Goal: Complete application form

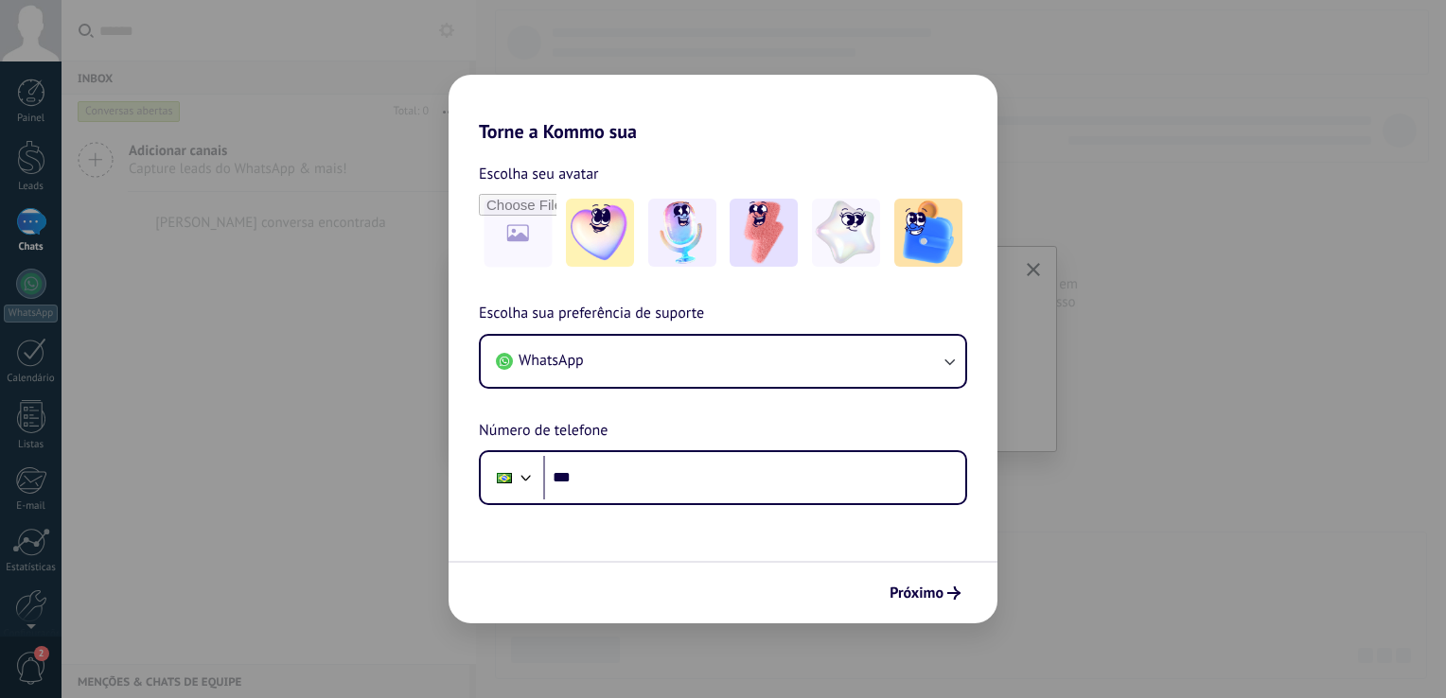
click at [1031, 267] on div "Torne a Kommo sua Escolha seu avatar Escolha sua preferência de suporte WhatsAp…" at bounding box center [723, 349] width 1446 height 698
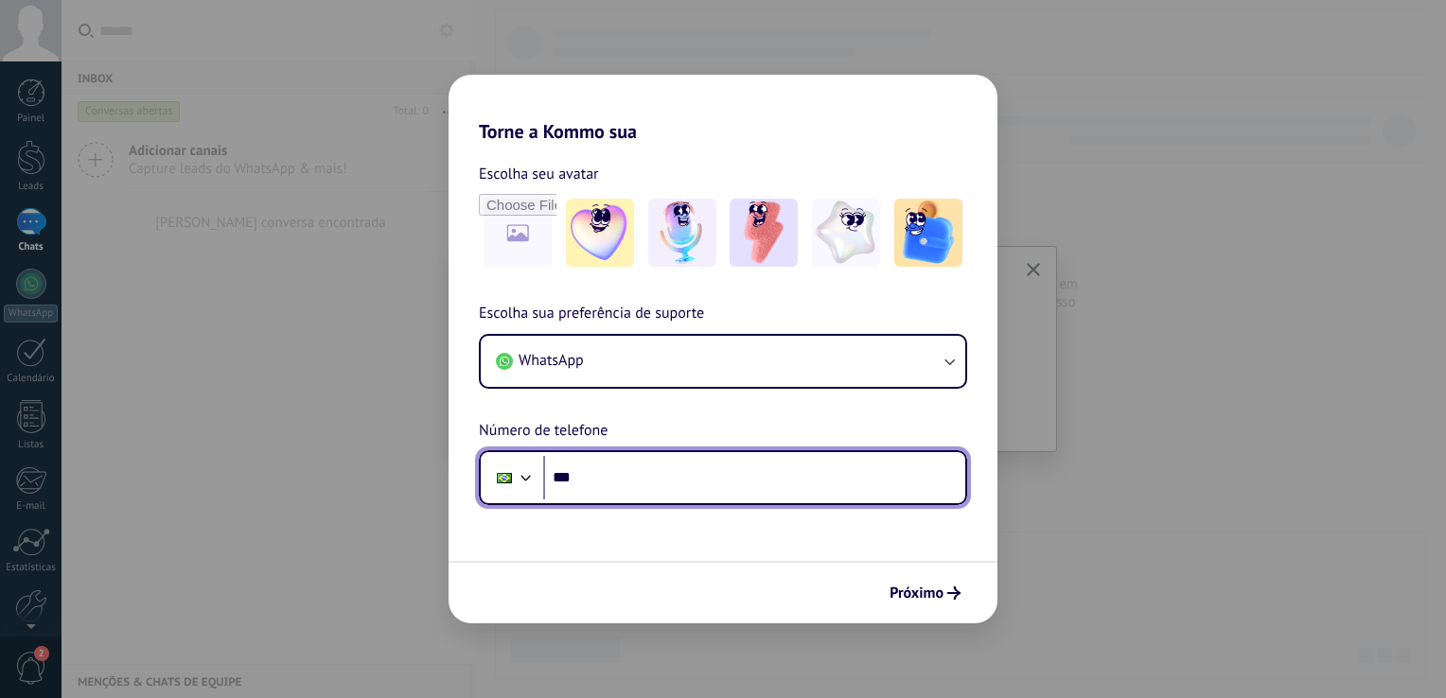
click at [601, 485] on input "***" at bounding box center [754, 478] width 422 height 44
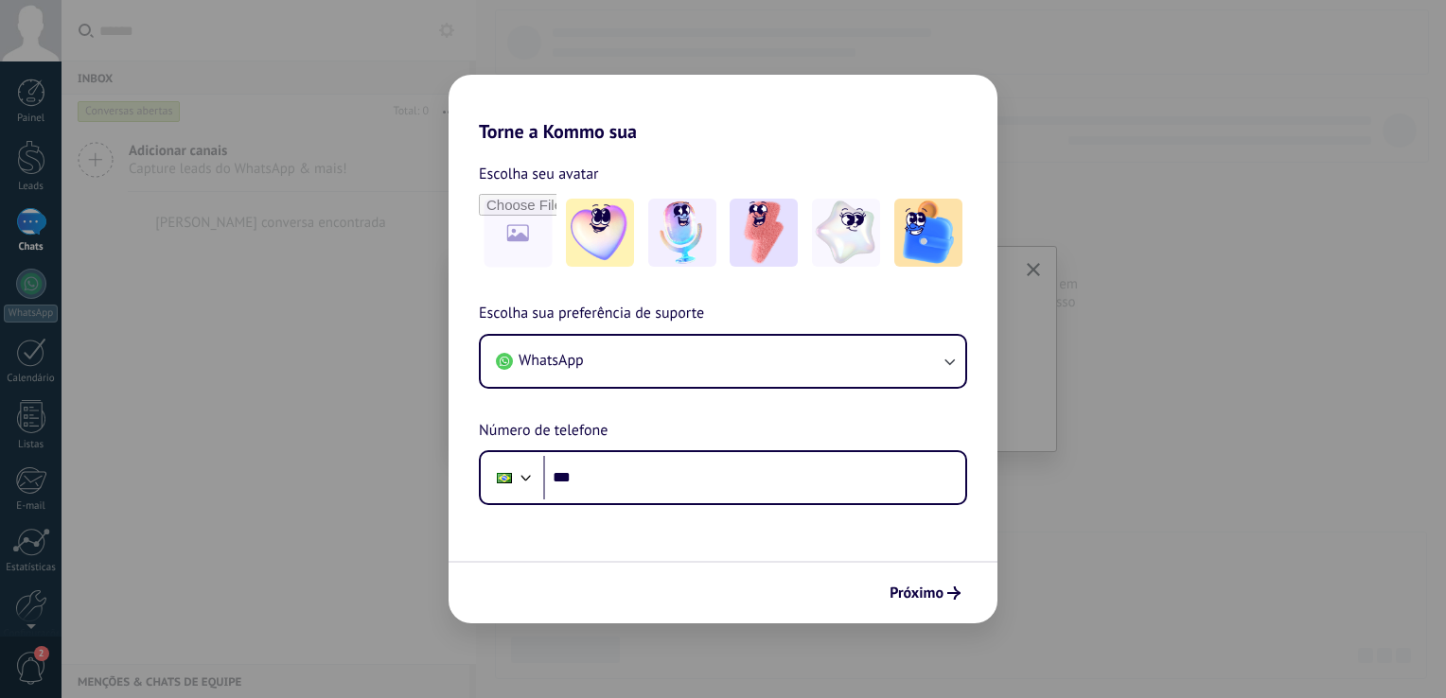
click at [23, 275] on div "Torne a Kommo sua Escolha seu avatar Escolha sua preferência de suporte WhatsAp…" at bounding box center [723, 349] width 1446 height 698
click at [916, 594] on span "Próximo" at bounding box center [917, 593] width 54 height 13
